Goal: Task Accomplishment & Management: Understand process/instructions

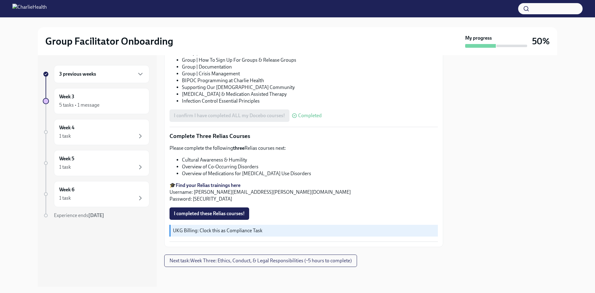
scroll to position [460, 0]
click at [200, 214] on span "I completed these Relias courses!" at bounding box center [209, 213] width 71 height 6
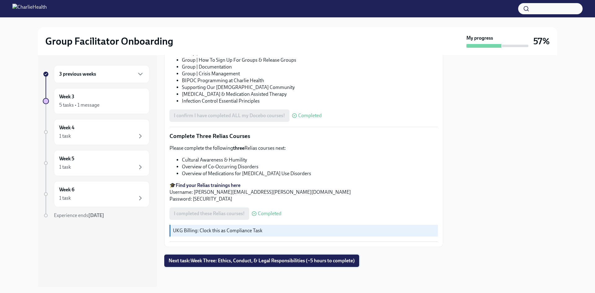
click at [353, 260] on span "Next task : Week Three: Ethics, Conduct, & Legal Responsibilities (~5 hours to …" at bounding box center [262, 260] width 186 height 6
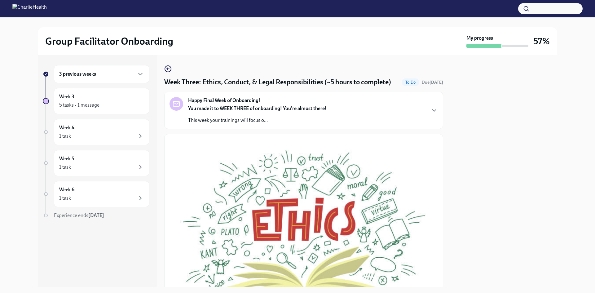
click at [390, 118] on div "Happy Final Week of Onboarding! You made it to WEEK THREE of onboarding! You're…" at bounding box center [303, 110] width 268 height 27
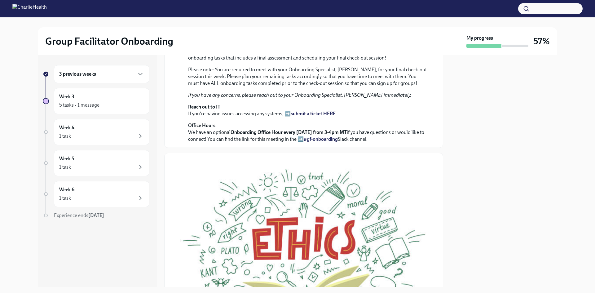
scroll to position [186, 0]
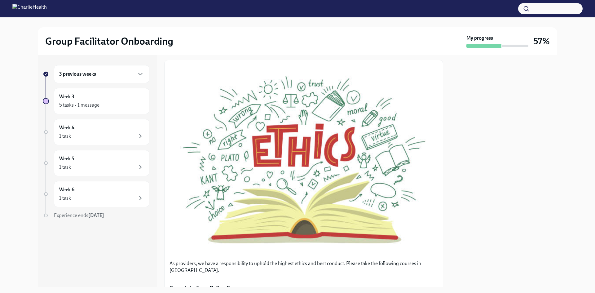
drag, startPoint x: 306, startPoint y: 100, endPoint x: 429, endPoint y: 129, distance: 125.9
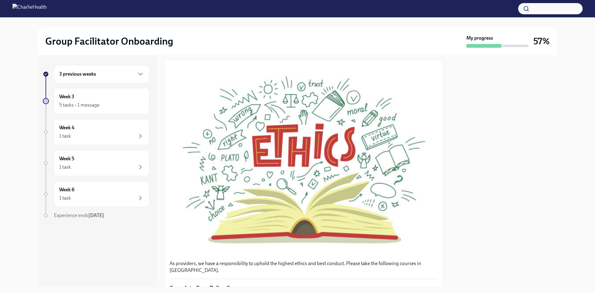
click at [374, 5] on em "If you have any concerns, please reach out to your Onboarding Specialist, [PERS…" at bounding box center [299, 2] width 223 height 6
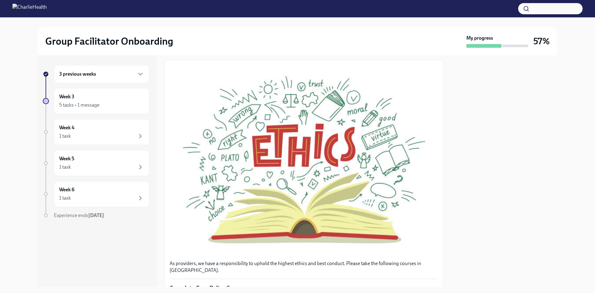
click at [374, 5] on em "If you have any concerns, please reach out to your Onboarding Specialist, [PERS…" at bounding box center [299, 2] width 223 height 6
click at [377, 5] on em "If you have any concerns, please reach out to your Onboarding Specialist, [PERS…" at bounding box center [299, 2] width 223 height 6
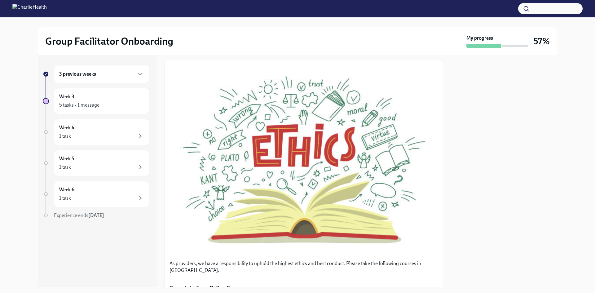
click at [377, 5] on em "If you have any concerns, please reach out to your Onboarding Specialist, [PERS…" at bounding box center [299, 2] width 223 height 6
click at [372, 24] on p "Reach out to IT If you're having issues accessing any systems, ➡️ submit a tick…" at bounding box center [308, 18] width 240 height 14
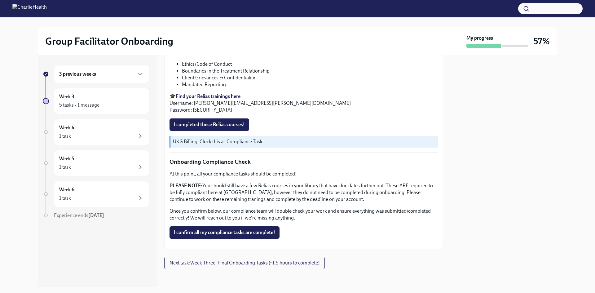
scroll to position [496, 0]
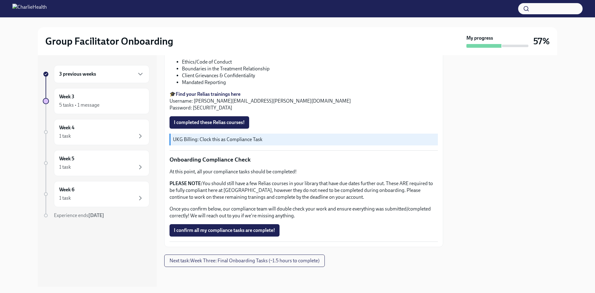
click at [211, 65] on li "Ethics/Code of Conduct" at bounding box center [310, 62] width 256 height 7
click at [414, 79] on li "Client Grievances & Confidentiality" at bounding box center [310, 75] width 256 height 7
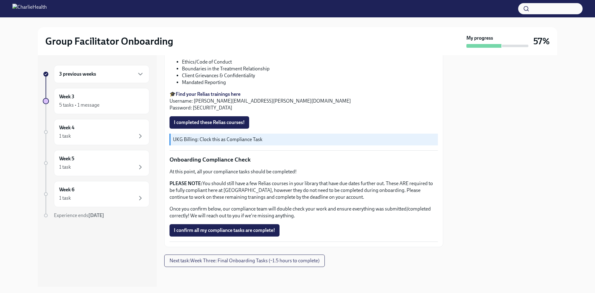
scroll to position [574, 0]
click at [298, 261] on span "Next task : Week Three: Final Onboarding Tasks (~1.5 hours to complete)" at bounding box center [244, 260] width 150 height 6
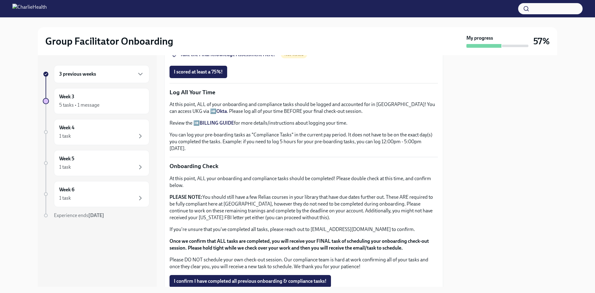
scroll to position [527, 0]
drag, startPoint x: 264, startPoint y: 186, endPoint x: 514, endPoint y: 161, distance: 251.2
click at [514, 161] on div at bounding box center [503, 170] width 107 height 231
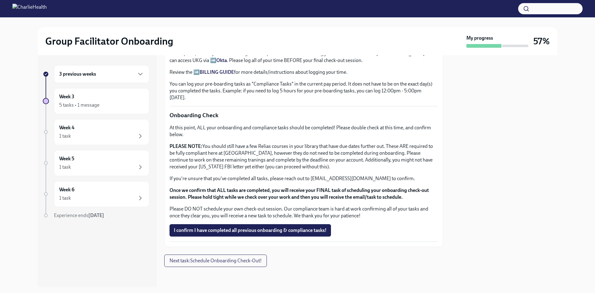
scroll to position [620, 0]
click at [351, 101] on p "You can log your pre-boarding tasks as "Compliance Tasks" in the current pay pe…" at bounding box center [303, 91] width 268 height 20
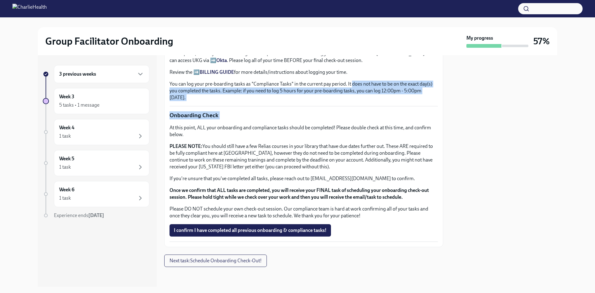
drag, startPoint x: 351, startPoint y: 169, endPoint x: 389, endPoint y: 208, distance: 54.3
click at [400, 101] on p "You can log your pre-boarding tasks as "Compliance Tasks" in the current pay pe…" at bounding box center [303, 91] width 268 height 20
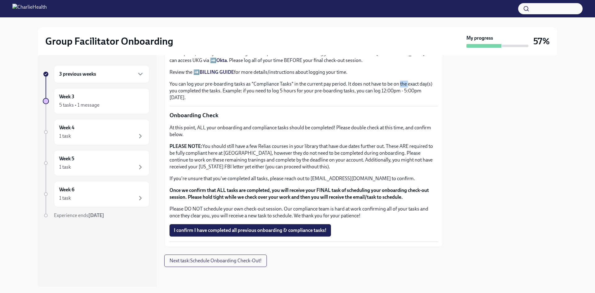
click at [400, 101] on p "You can log your pre-boarding tasks as "Compliance Tasks" in the current pay pe…" at bounding box center [303, 91] width 268 height 20
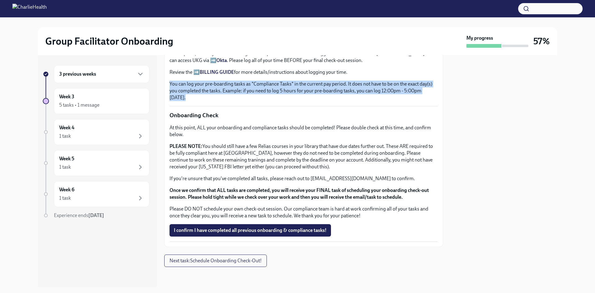
click at [400, 101] on p "You can log your pre-boarding tasks as "Compliance Tasks" in the current pay pe…" at bounding box center [303, 91] width 268 height 20
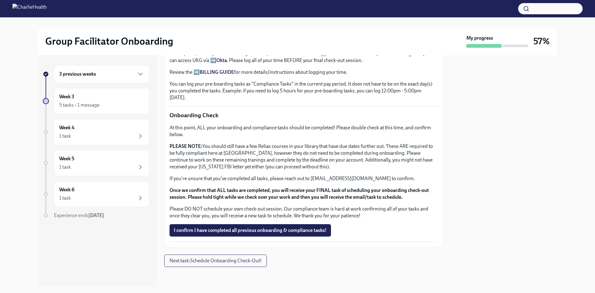
click at [427, 170] on p "PLEASE NOTE: You should still have a few Relias courses in your library that ha…" at bounding box center [303, 156] width 268 height 27
click at [252, 255] on button "Next task : Schedule Onboarding Check-Out!" at bounding box center [215, 260] width 103 height 12
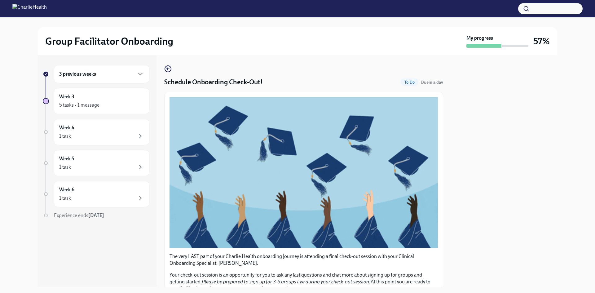
scroll to position [119, 0]
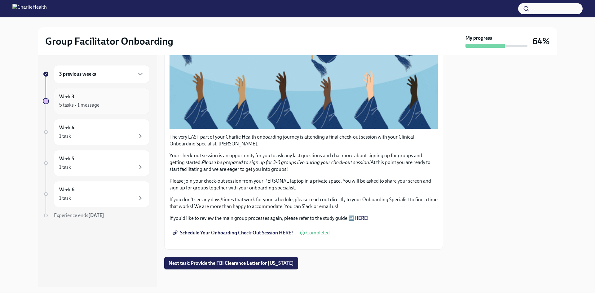
click at [121, 100] on div "Week 3 5 tasks • 1 message" at bounding box center [101, 100] width 85 height 15
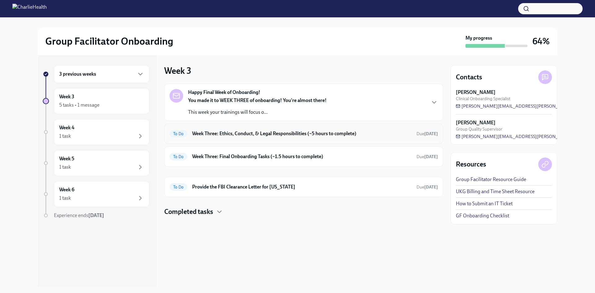
click at [359, 131] on h6 "Week Three: Ethics, Conduct, & Legal Responsibilities (~5 hours to complete)" at bounding box center [301, 133] width 219 height 7
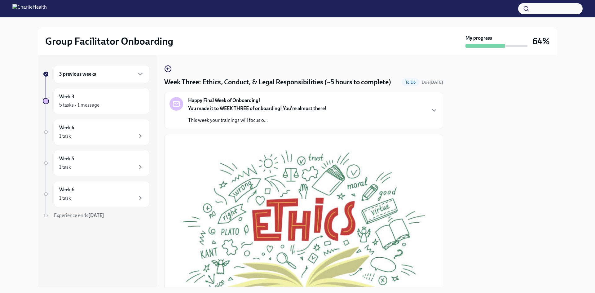
click at [362, 114] on div "Happy Final Week of Onboarding! You made it to WEEK THREE of onboarding! You're…" at bounding box center [303, 110] width 268 height 27
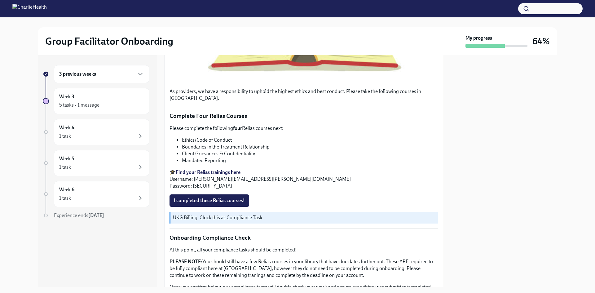
scroll to position [496, 0]
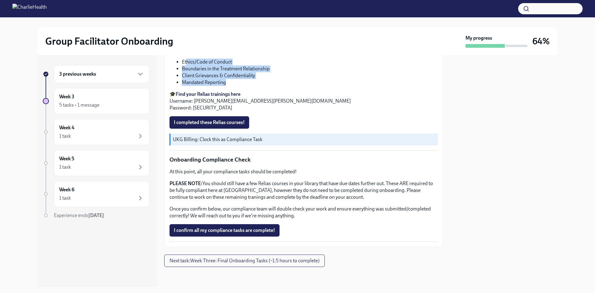
drag, startPoint x: 190, startPoint y: 148, endPoint x: 274, endPoint y: 160, distance: 84.8
click at [274, 86] on ul "Ethics/Code of Conduct Boundaries in the Treatment Relationship Client Grievanc…" at bounding box center [303, 72] width 268 height 27
click at [293, 111] on div "Please complete the following four Relias courses next: Ethics/Code of Conduct …" at bounding box center [303, 79] width 268 height 64
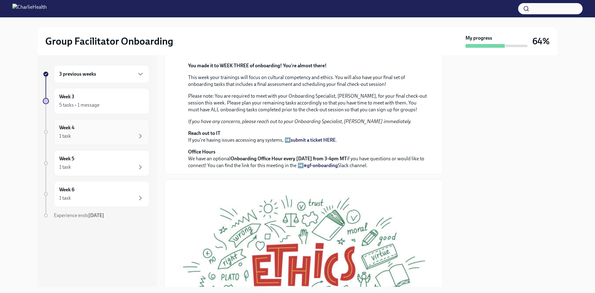
scroll to position [0, 0]
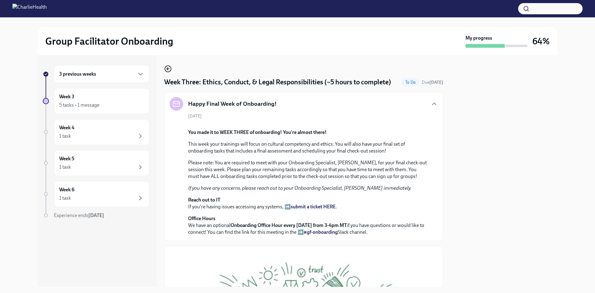
click at [167, 67] on icon "button" at bounding box center [167, 68] width 7 height 7
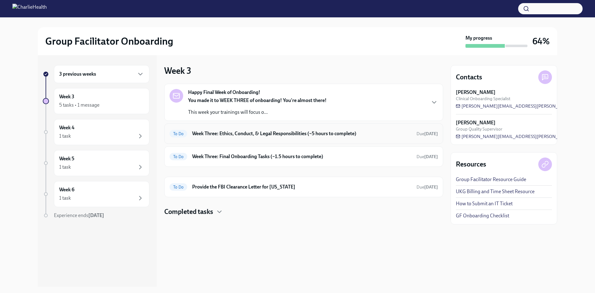
click at [290, 134] on h6 "Week Three: Ethics, Conduct, & Legal Responsibilities (~5 hours to complete)" at bounding box center [301, 133] width 219 height 7
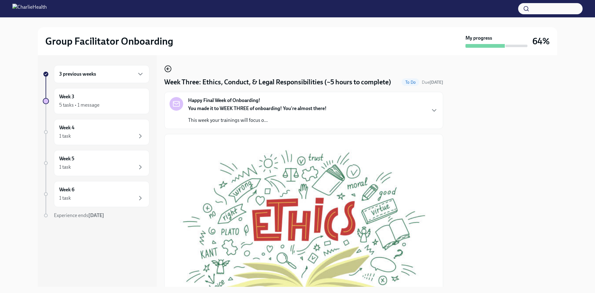
click at [168, 67] on icon "button" at bounding box center [167, 68] width 7 height 7
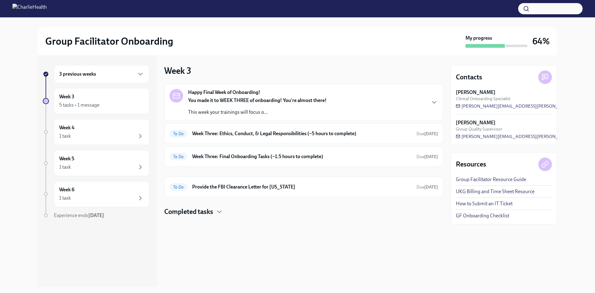
click at [247, 110] on p "This week your trainings will focus o..." at bounding box center [257, 112] width 138 height 7
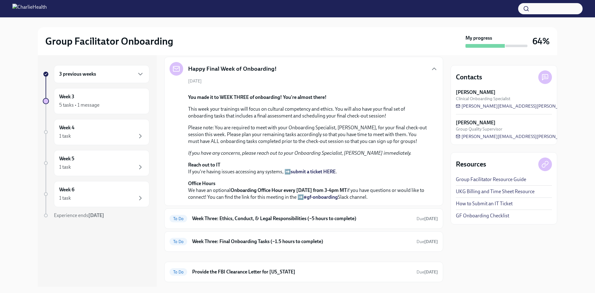
scroll to position [62, 0]
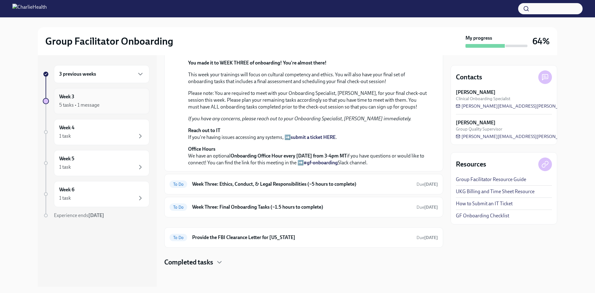
click at [104, 95] on div "Week 3 5 tasks • 1 message" at bounding box center [101, 100] width 85 height 15
click at [92, 131] on div "Week 4 1 task" at bounding box center [101, 131] width 85 height 15
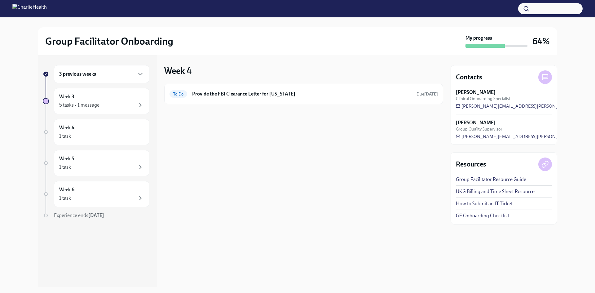
click at [97, 72] on div "3 previous weeks" at bounding box center [101, 73] width 85 height 7
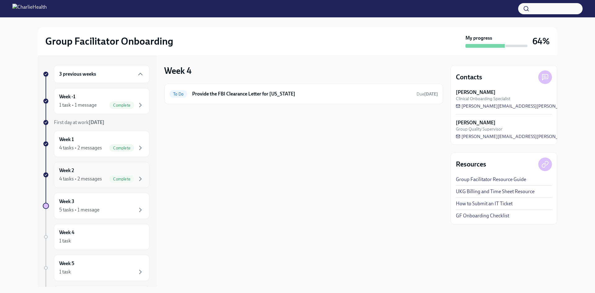
click at [96, 181] on div "4 tasks • 2 messages" at bounding box center [80, 178] width 43 height 7
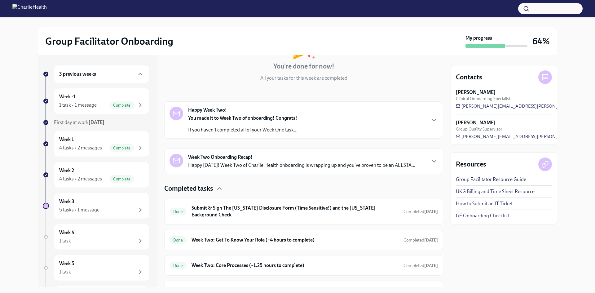
scroll to position [90, 0]
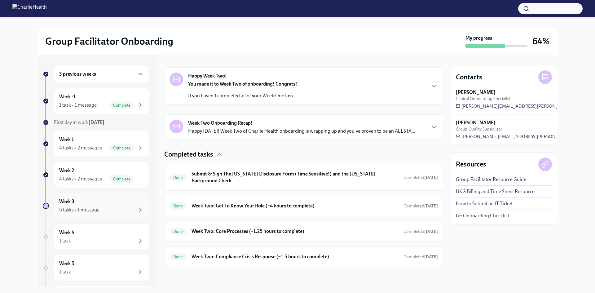
click at [114, 195] on div "Week 3 5 tasks • 1 message" at bounding box center [101, 206] width 95 height 26
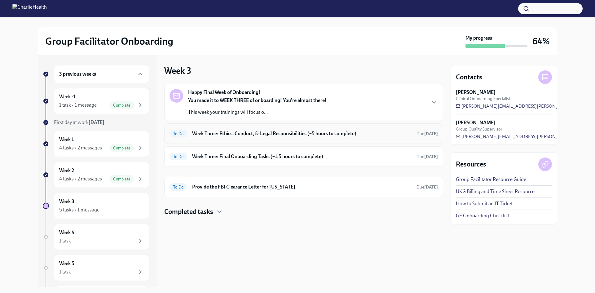
click at [296, 138] on div "To Do Week Three: Ethics, Conduct, & Legal Responsibilities (~5 hours to comple…" at bounding box center [303, 133] width 279 height 20
click at [301, 136] on h6 "Week Three: Ethics, Conduct, & Legal Responsibilities (~5 hours to complete)" at bounding box center [301, 133] width 219 height 7
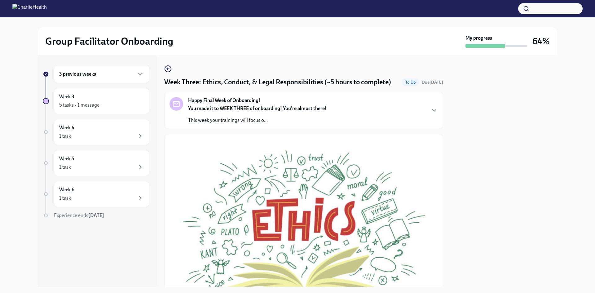
click at [305, 110] on div "Happy Final Week of Onboarding! You made it to WEEK THREE of onboarding! You're…" at bounding box center [257, 110] width 138 height 27
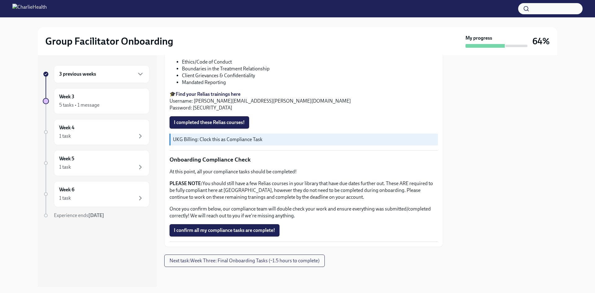
scroll to position [558, 0]
click at [83, 102] on div "5 tasks • 1 message" at bounding box center [79, 105] width 40 height 7
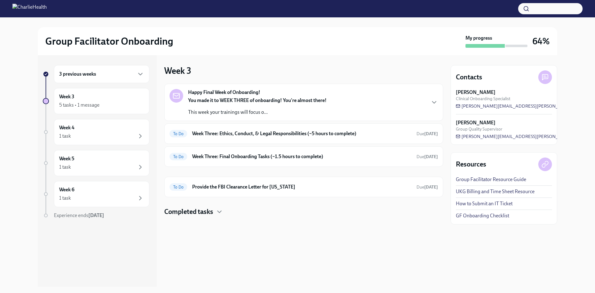
click at [104, 78] on div "3 previous weeks" at bounding box center [101, 74] width 95 height 18
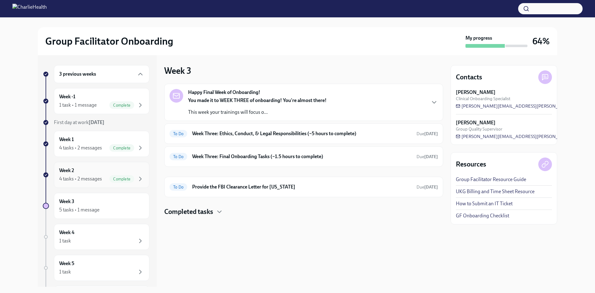
click at [76, 178] on div "4 tasks • 2 messages" at bounding box center [80, 178] width 43 height 7
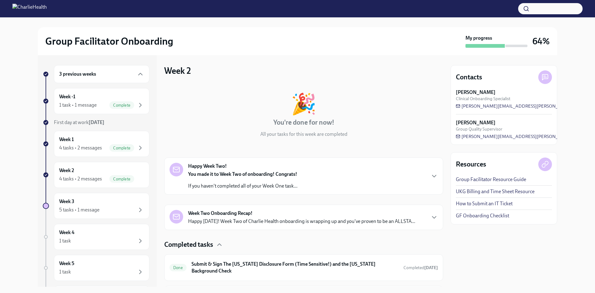
click at [239, 221] on p "Happy [DATE]! Week Two of Charlie Health onboarding is wrapping up and you've p…" at bounding box center [301, 221] width 227 height 7
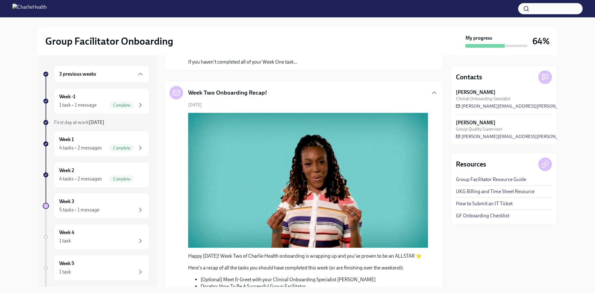
scroll to position [382, 0]
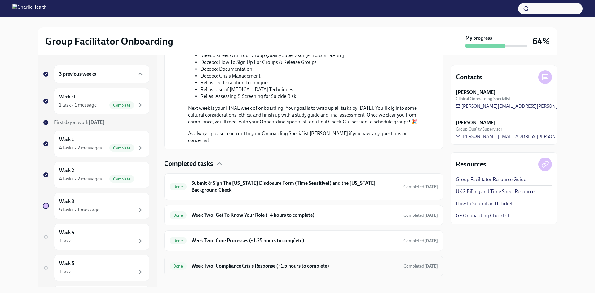
click at [279, 261] on div "Done Week Two: Compliance Crisis Response (~1.5 hours to complete) Completed [D…" at bounding box center [303, 266] width 268 height 10
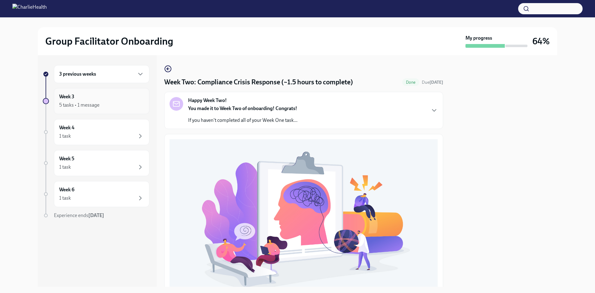
click at [88, 106] on div "5 tasks • 1 message" at bounding box center [79, 105] width 40 height 7
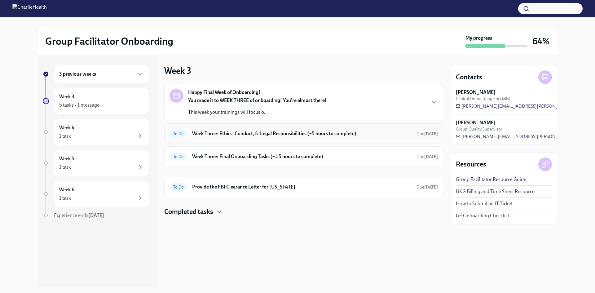
click at [271, 138] on div "To Do Week Three: Ethics, Conduct, & Legal Responsibilities (~5 hours to comple…" at bounding box center [303, 134] width 268 height 10
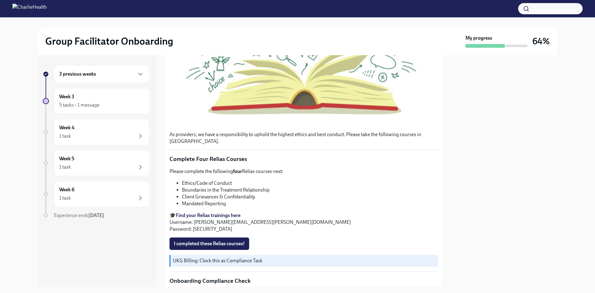
scroll to position [217, 0]
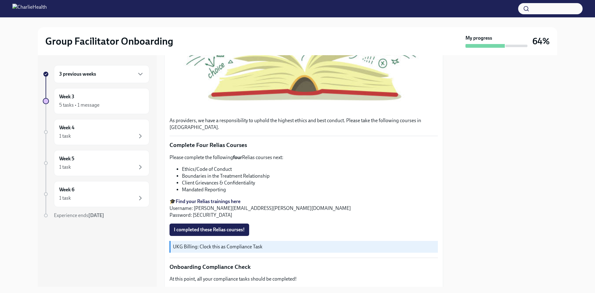
click at [446, 202] on div "3 previous weeks Week 3 5 tasks • 1 message Week 4 1 task Week 5 1 task Week 6 …" at bounding box center [297, 170] width 519 height 231
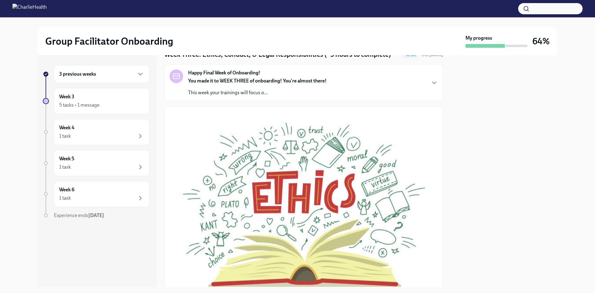
scroll to position [0, 0]
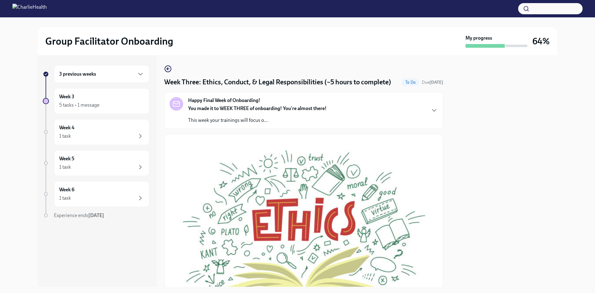
click at [425, 118] on div "Happy Final Week of Onboarding! You made it to WEEK THREE of onboarding! You're…" at bounding box center [303, 110] width 268 height 27
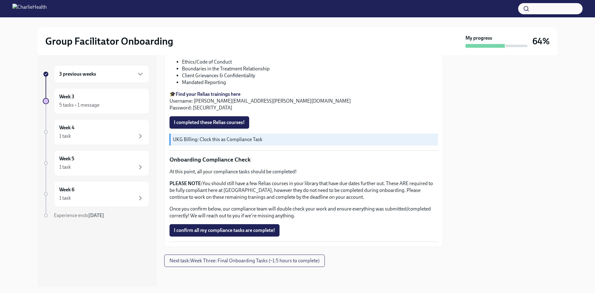
scroll to position [574, 0]
click at [307, 257] on button "Next task : Week Three: Final Onboarding Tasks (~1.5 hours to complete)" at bounding box center [244, 260] width 160 height 12
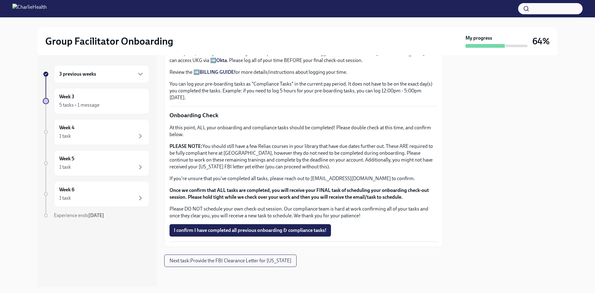
scroll to position [706, 0]
